Goal: Task Accomplishment & Management: Use online tool/utility

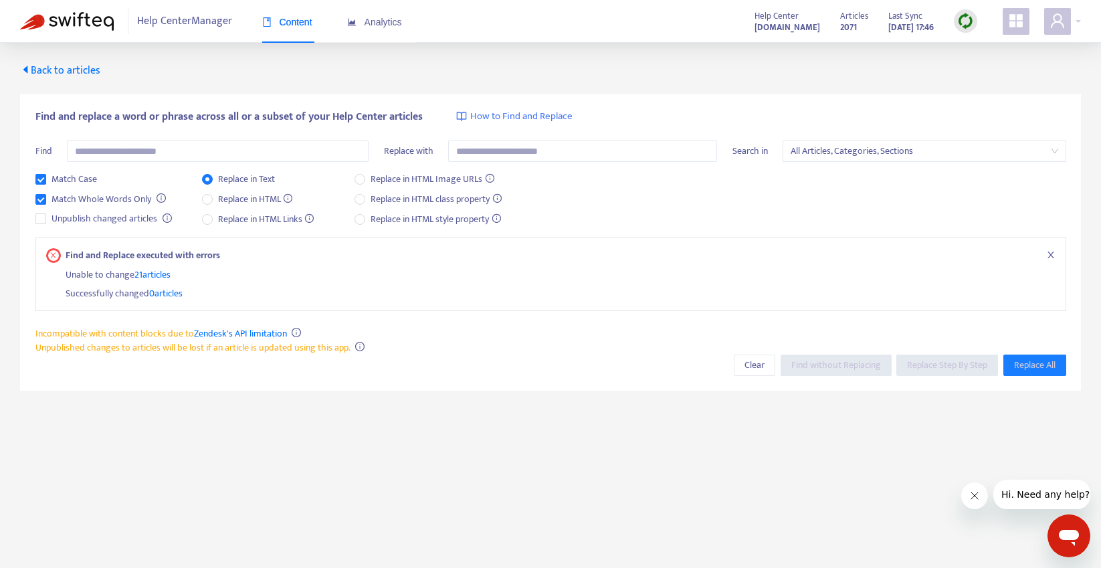
click at [51, 68] on span "Back to articles" at bounding box center [60, 71] width 80 height 18
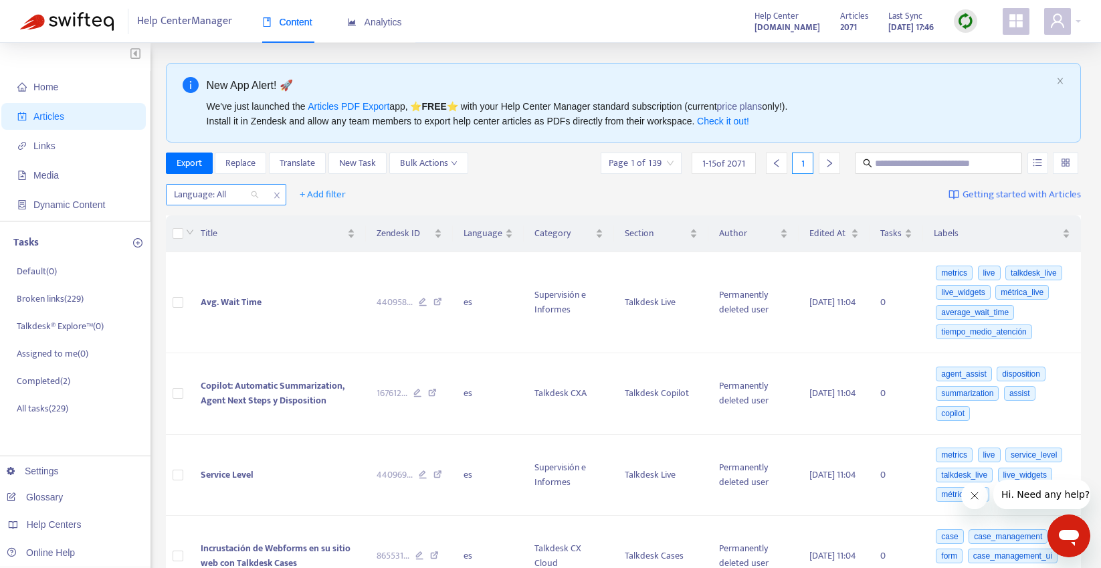
click at [258, 194] on div "Language: All" at bounding box center [217, 195] width 100 height 20
click at [213, 220] on div "en-us" at bounding box center [293, 220] width 233 height 15
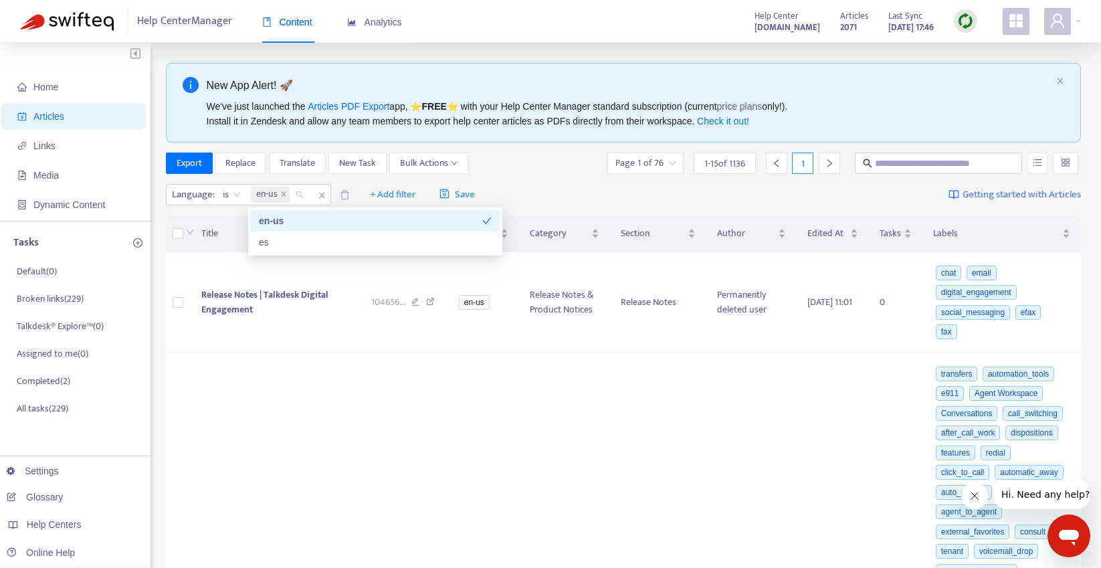
click at [581, 189] on div "Language : is en-us + Add filter Save Getting started with Articles" at bounding box center [624, 194] width 916 height 31
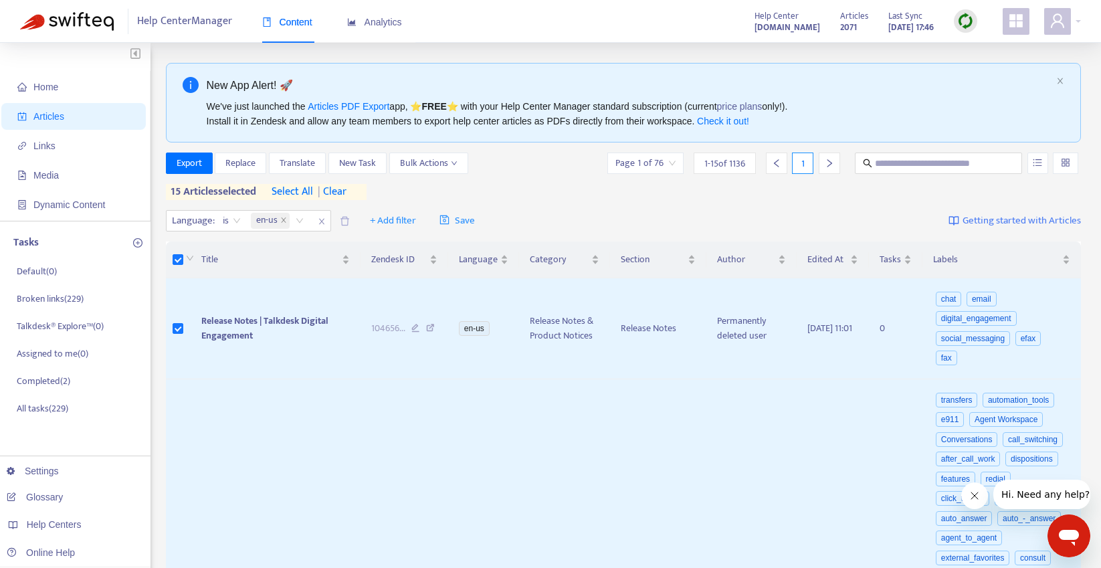
click at [830, 163] on icon "right" at bounding box center [829, 163] width 9 height 9
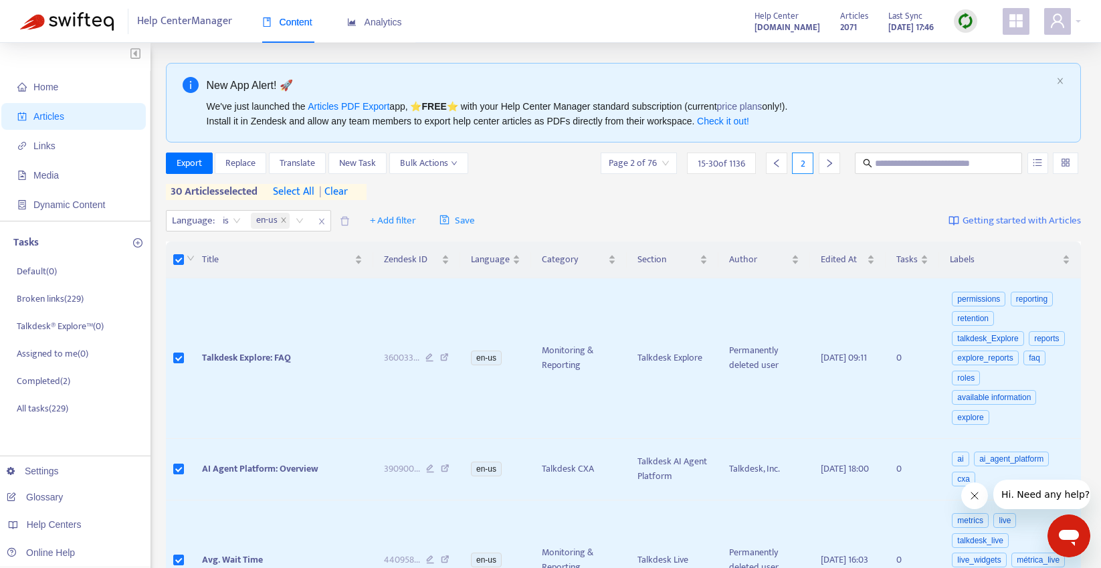
click at [834, 164] on div at bounding box center [829, 163] width 21 height 21
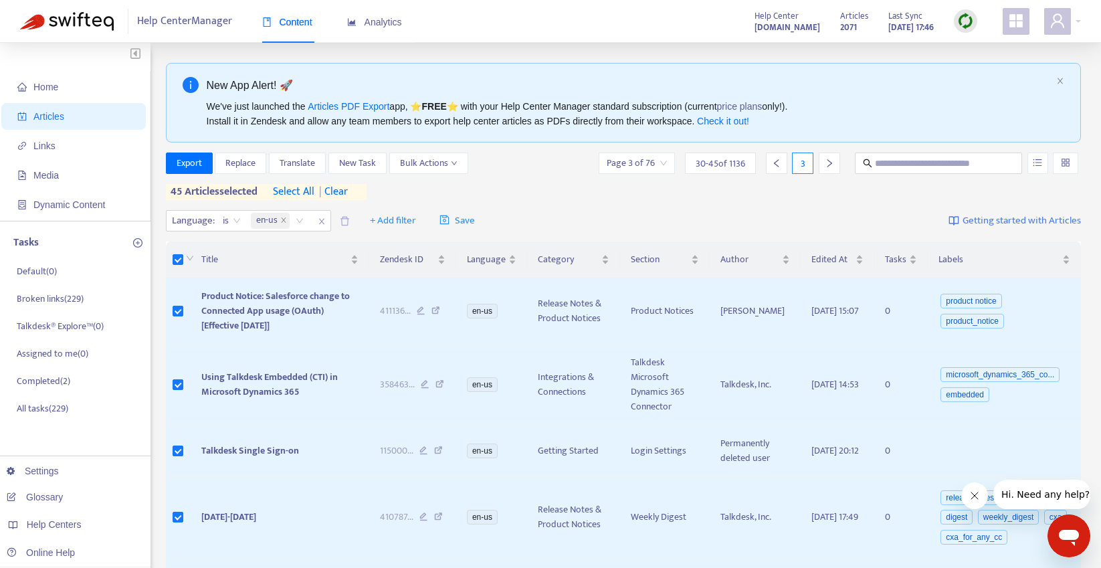
click at [833, 166] on icon "right" at bounding box center [829, 163] width 9 height 9
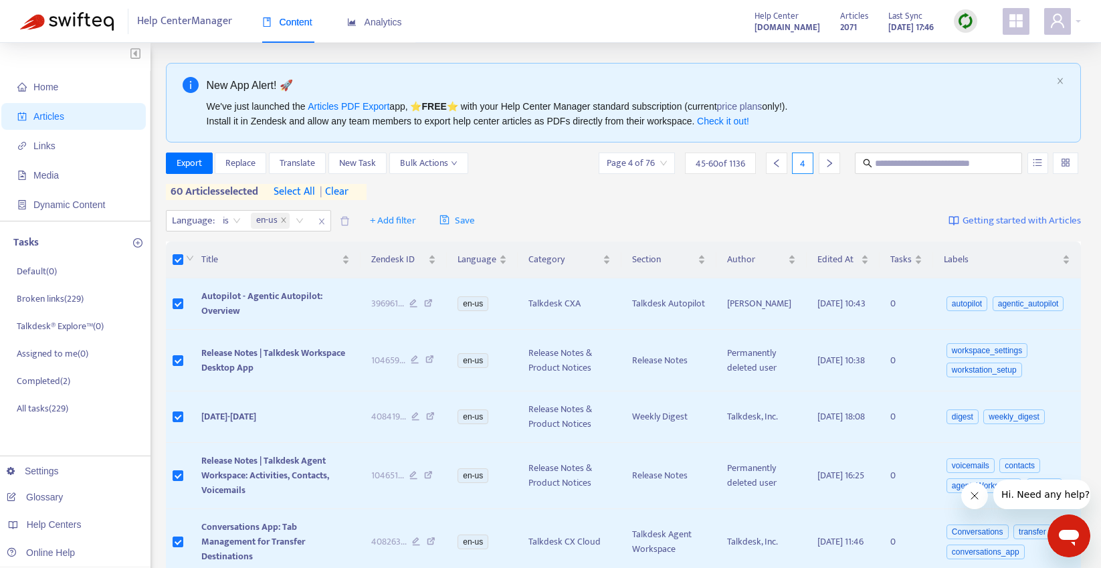
click at [832, 165] on icon "right" at bounding box center [829, 163] width 9 height 9
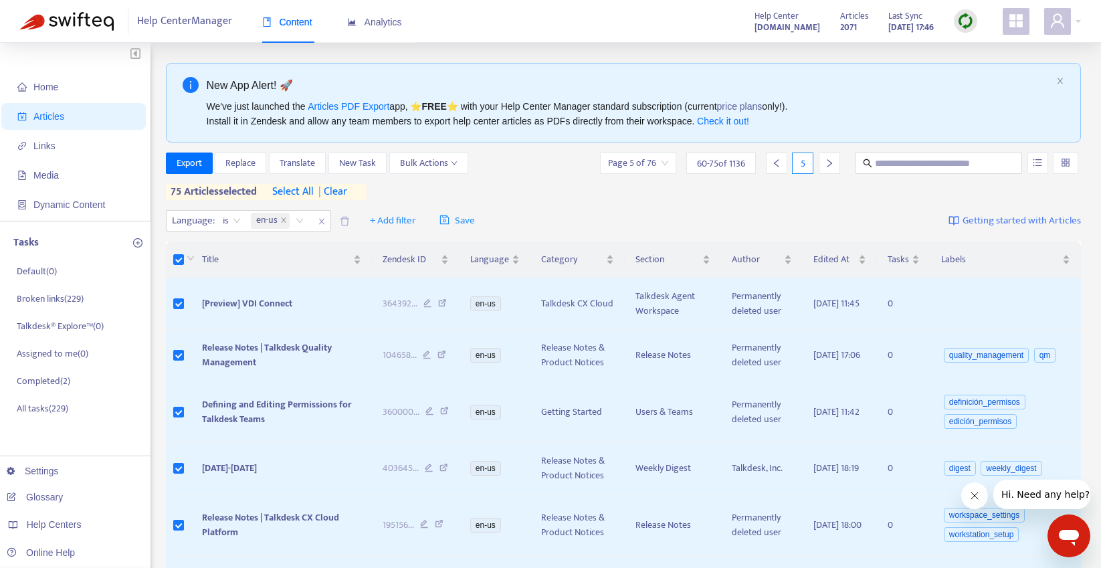
click at [828, 161] on icon "right" at bounding box center [829, 163] width 5 height 8
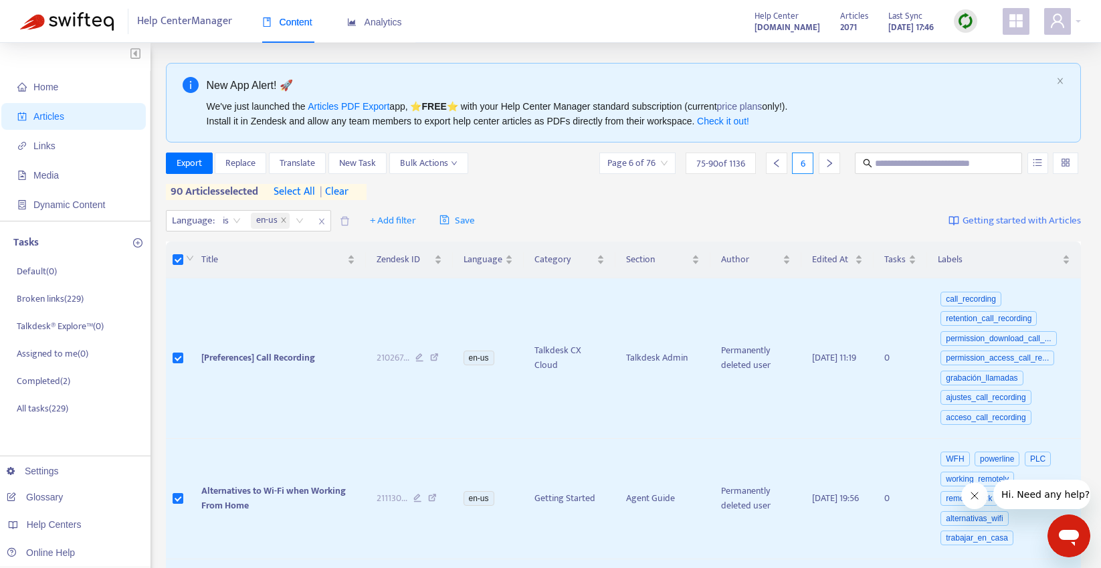
click at [828, 161] on icon "right" at bounding box center [829, 163] width 5 height 8
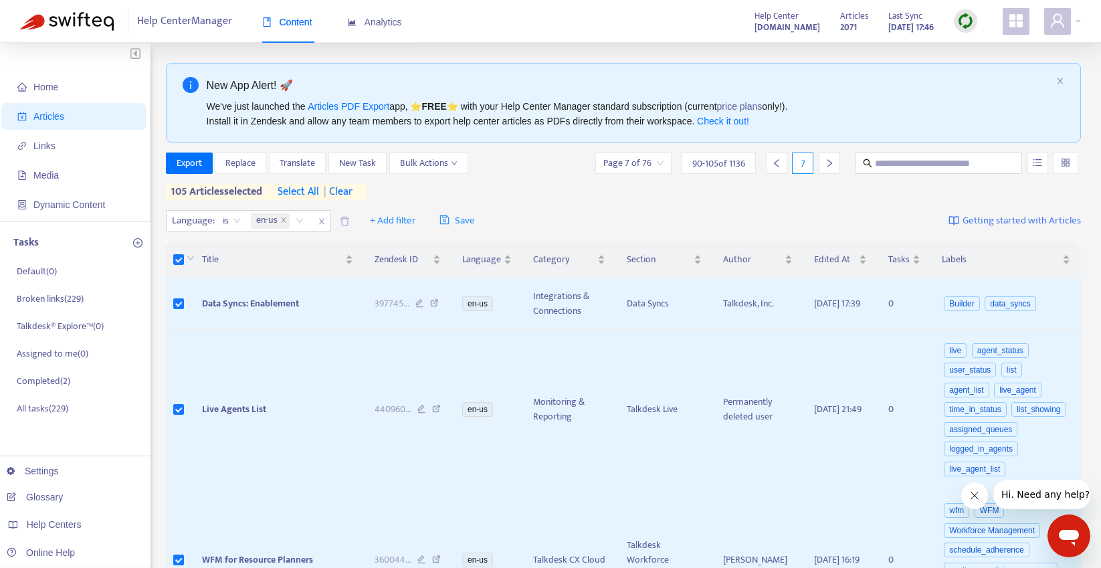
click at [828, 163] on icon "right" at bounding box center [829, 163] width 9 height 9
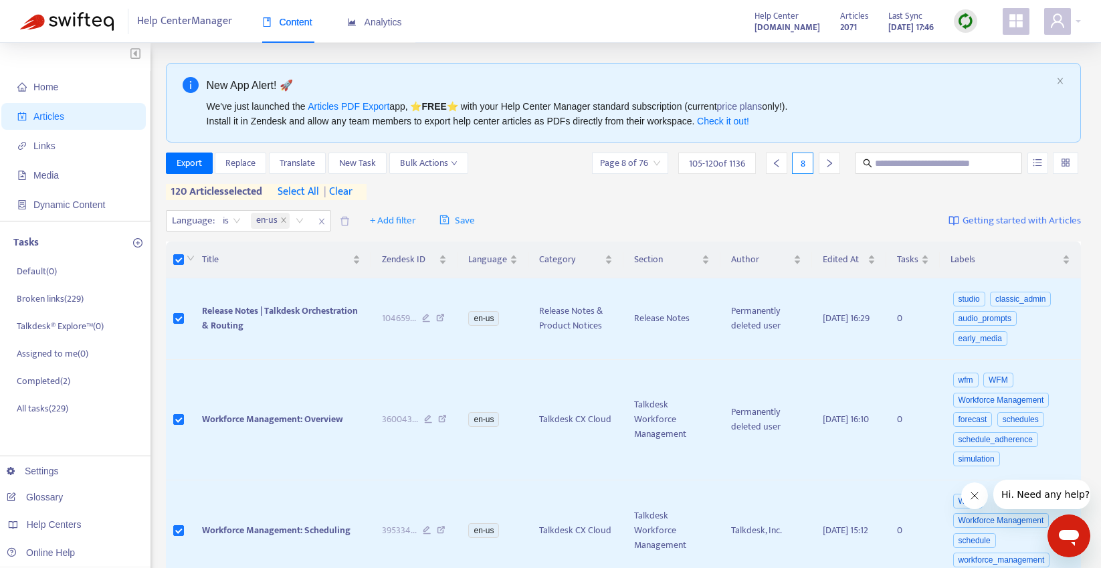
click at [829, 159] on icon "right" at bounding box center [829, 163] width 9 height 9
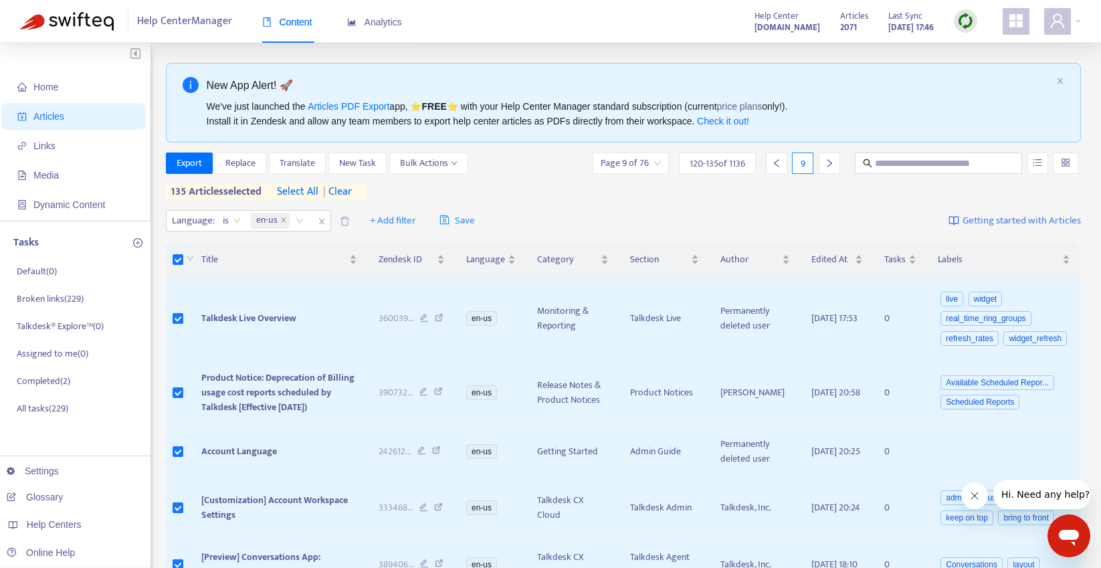
click at [834, 170] on div at bounding box center [829, 163] width 21 height 21
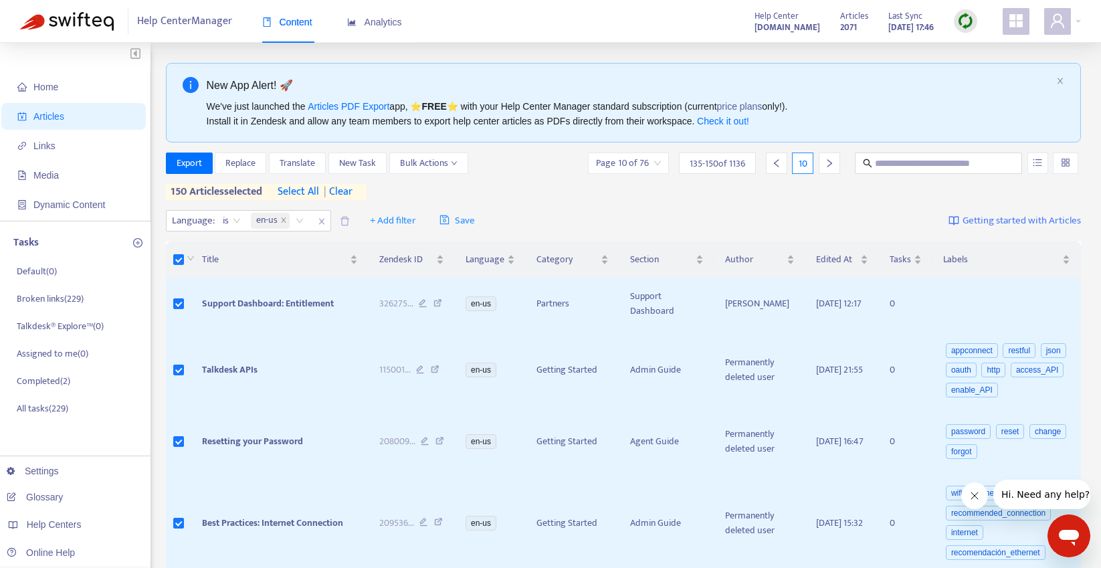
click at [830, 166] on icon "right" at bounding box center [829, 163] width 9 height 9
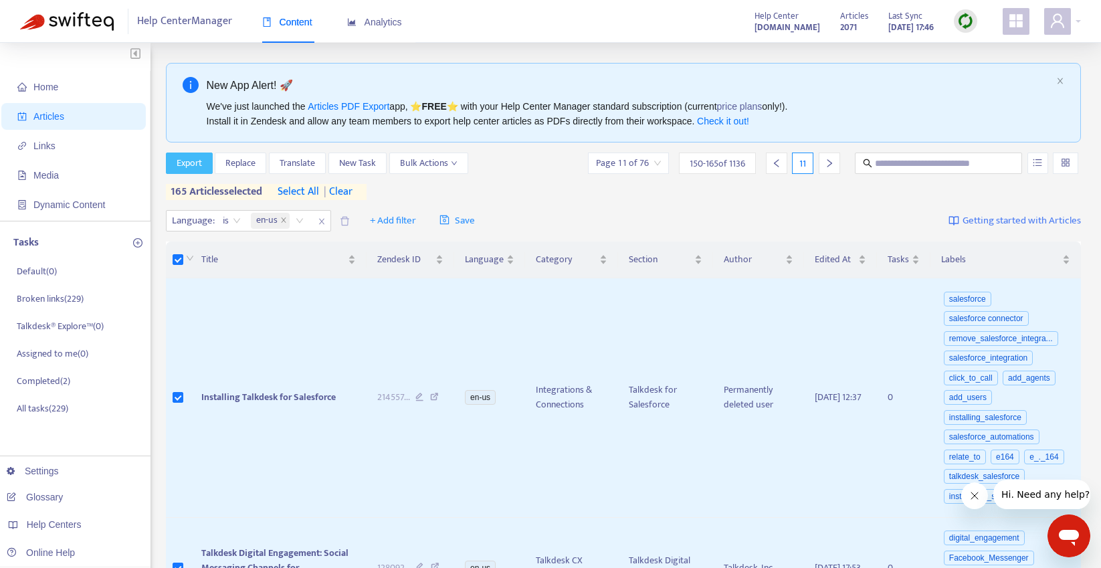
click at [191, 157] on span "Export" at bounding box center [189, 163] width 25 height 15
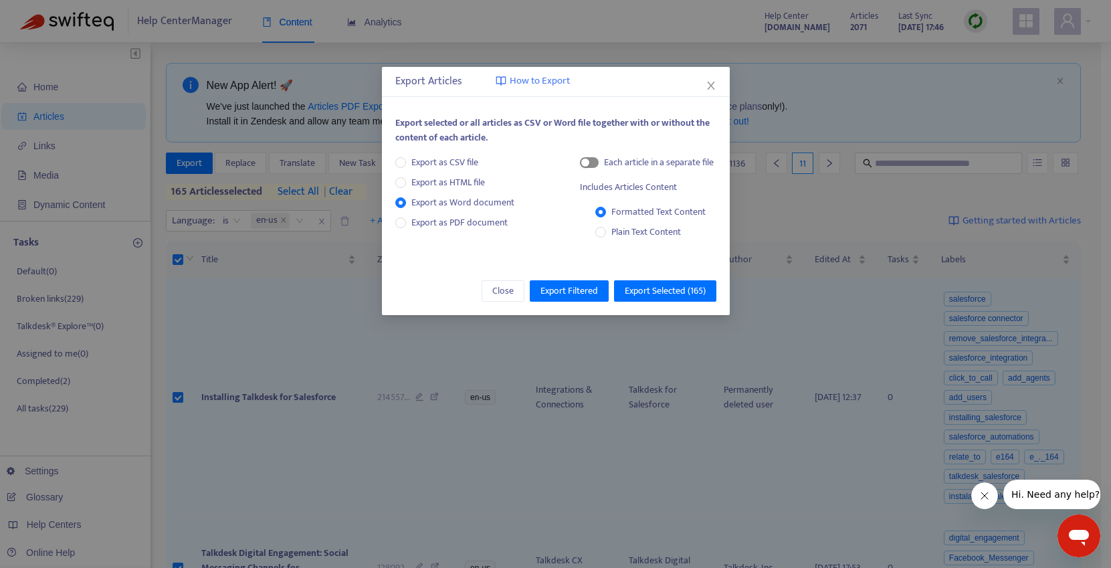
click at [595, 163] on span "button" at bounding box center [589, 162] width 19 height 11
click at [666, 290] on span "Export Selected ( 165 )" at bounding box center [665, 291] width 81 height 15
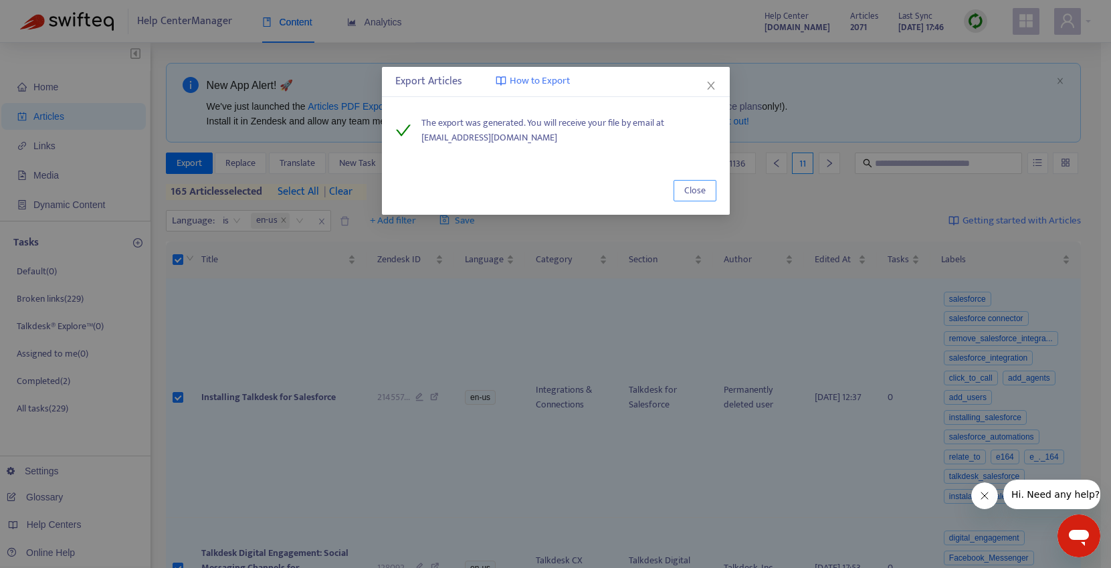
click at [690, 191] on span "Close" at bounding box center [694, 190] width 21 height 15
